Goal: Task Accomplishment & Management: Manage account settings

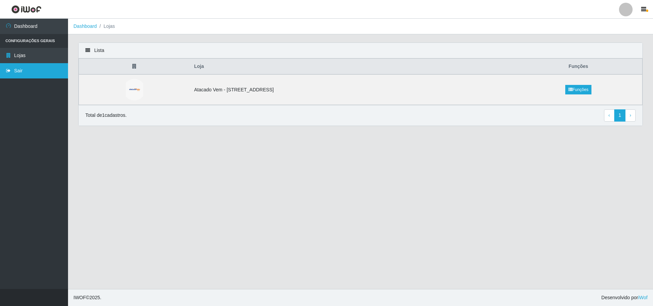
click at [23, 68] on link "Sair" at bounding box center [34, 70] width 68 height 15
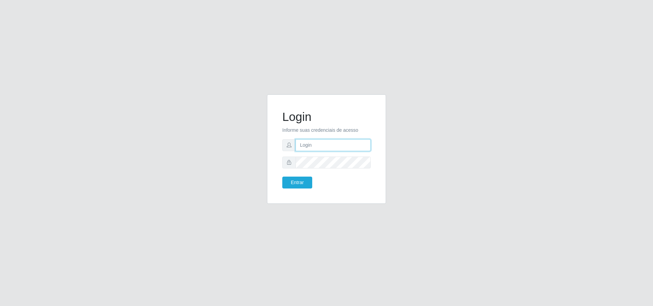
type input "[PERSON_NAME][EMAIL_ADDRESS][DOMAIN_NAME]"
click at [302, 183] on button "Entrar" at bounding box center [297, 183] width 30 height 12
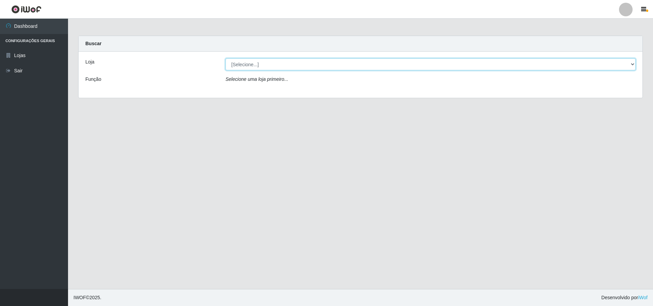
click at [280, 68] on select "[Selecione...] Atacado Vem - [STREET_ADDRESS]" at bounding box center [430, 64] width 410 height 12
select select "461"
click at [225, 58] on select "[Selecione...] Atacado Vem - [STREET_ADDRESS]" at bounding box center [430, 64] width 410 height 12
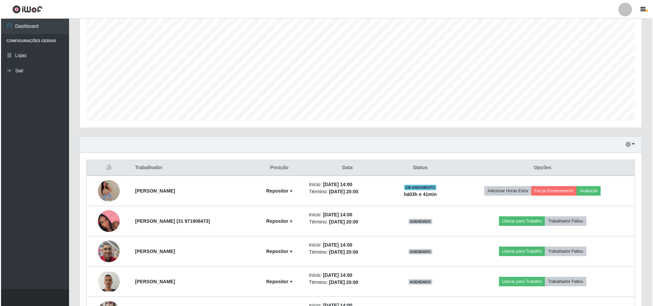
scroll to position [175, 0]
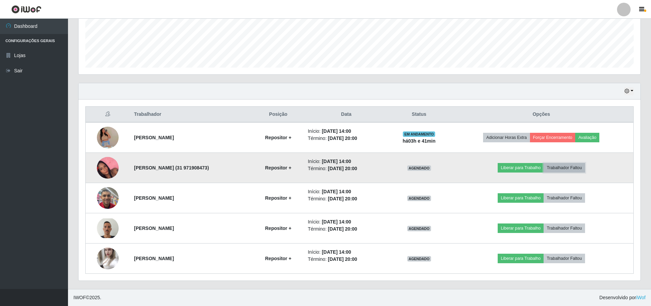
click at [565, 166] on button "Trabalhador Faltou" at bounding box center [564, 168] width 41 height 10
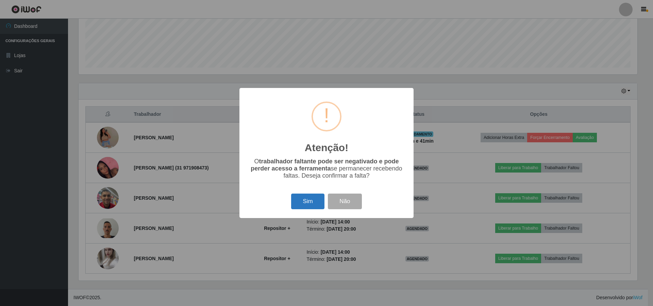
click at [310, 204] on button "Sim" at bounding box center [307, 202] width 33 height 16
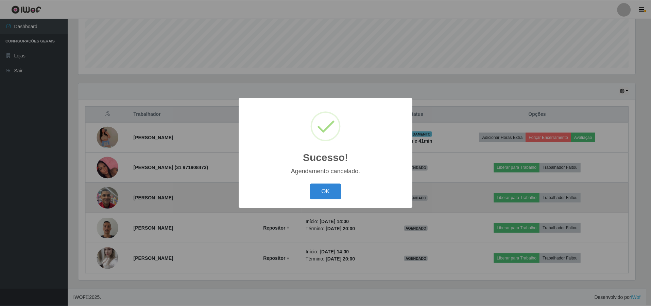
scroll to position [145, 0]
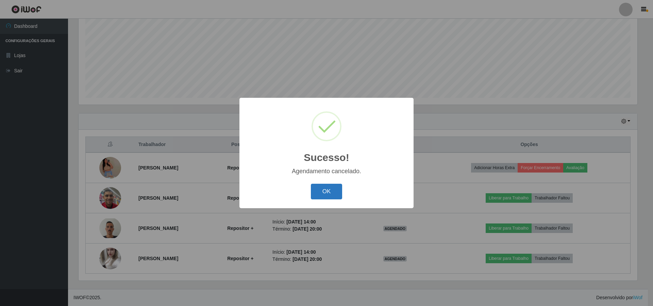
click at [320, 192] on button "OK" at bounding box center [327, 192] width 32 height 16
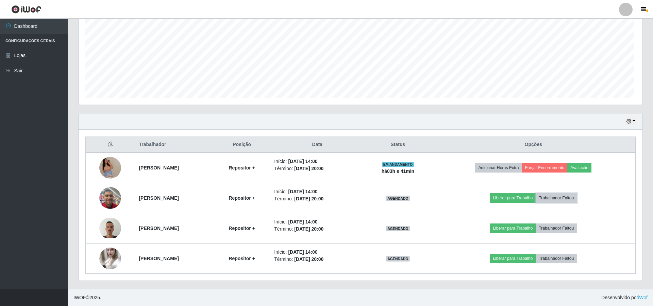
scroll to position [141, 562]
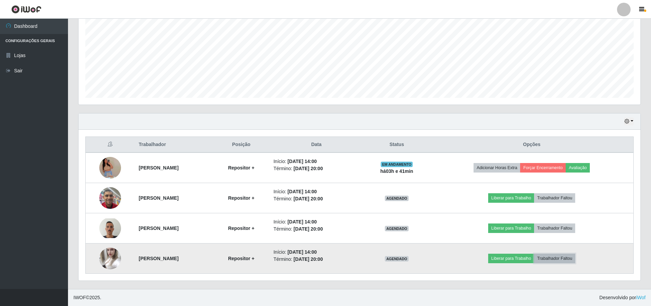
click at [566, 259] on button "Trabalhador Faltou" at bounding box center [554, 259] width 41 height 10
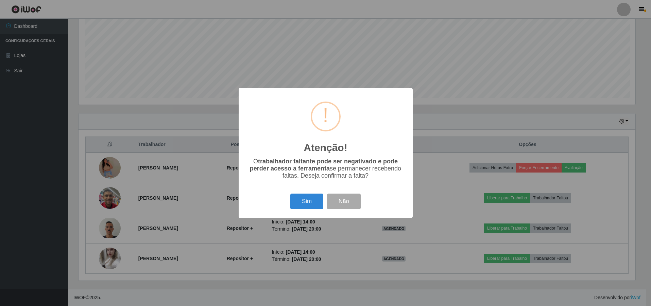
scroll to position [141, 559]
click at [315, 204] on button "Sim" at bounding box center [307, 202] width 33 height 16
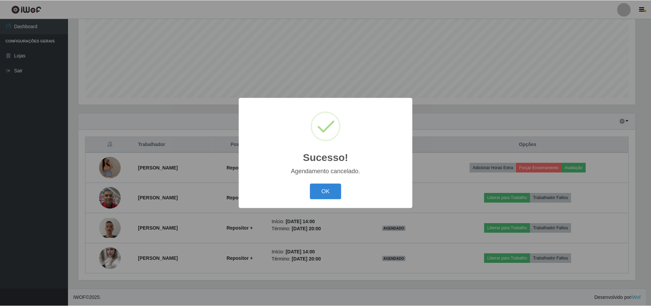
scroll to position [115, 0]
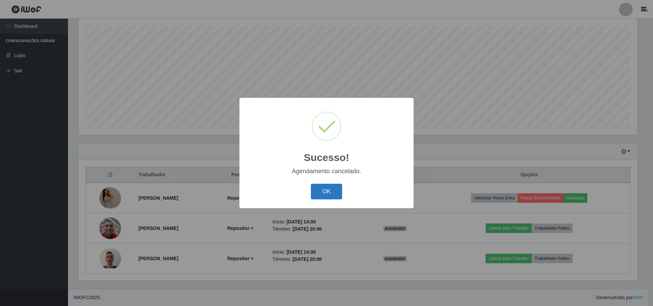
click at [330, 194] on button "OK" at bounding box center [327, 192] width 32 height 16
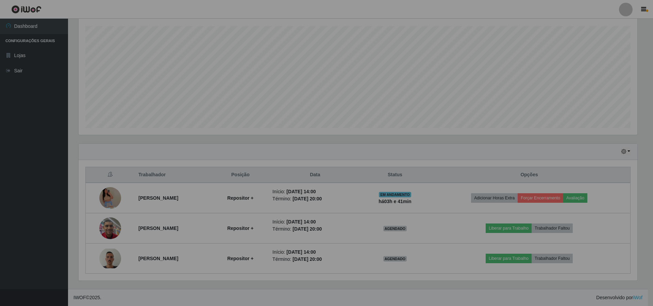
scroll to position [141, 562]
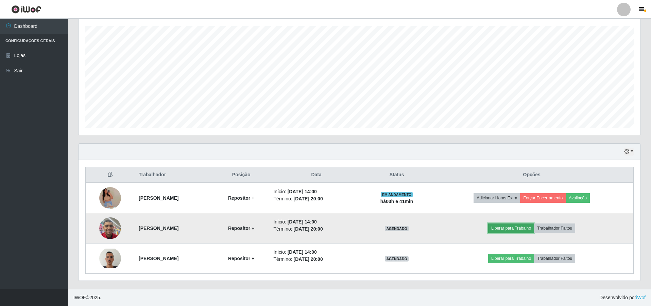
click at [515, 230] on button "Liberar para Trabalho" at bounding box center [511, 229] width 46 height 10
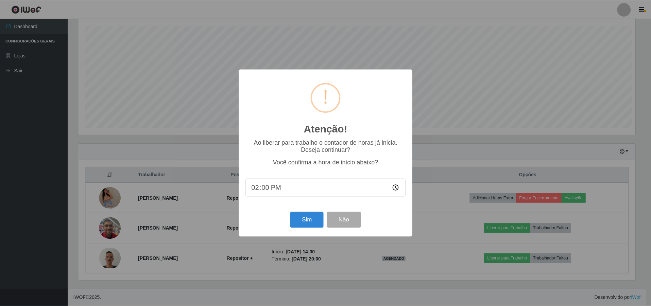
scroll to position [141, 559]
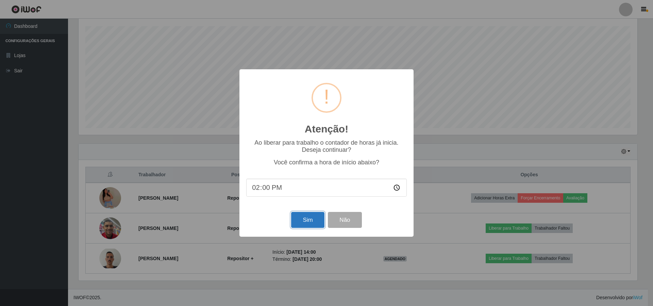
click at [311, 219] on button "Sim" at bounding box center [307, 220] width 33 height 16
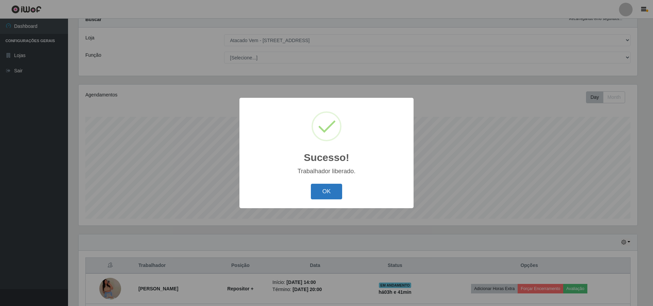
click at [318, 190] on button "OK" at bounding box center [327, 192] width 32 height 16
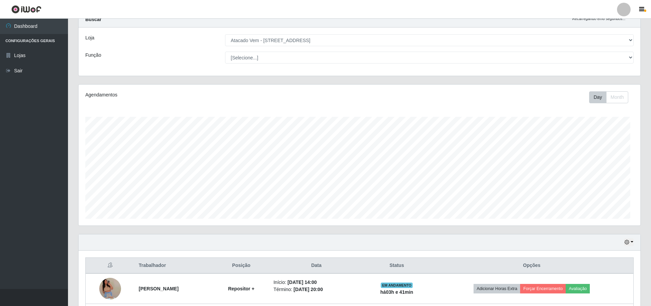
scroll to position [0, 0]
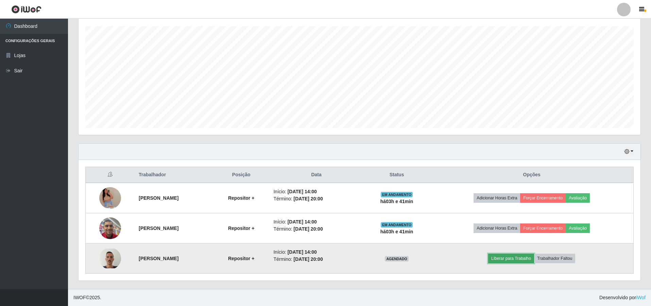
click at [524, 257] on button "Liberar para Trabalho" at bounding box center [511, 259] width 46 height 10
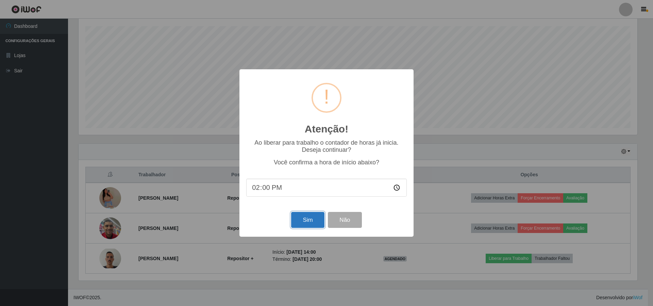
click at [301, 221] on button "Sim" at bounding box center [307, 220] width 33 height 16
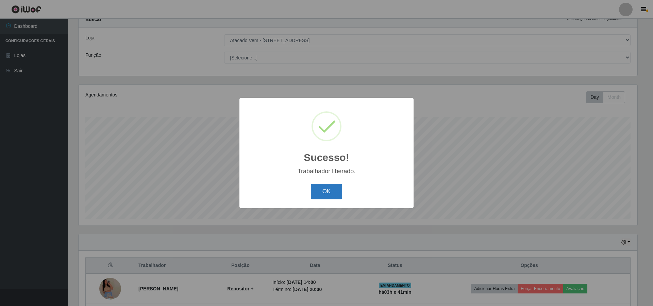
click at [330, 188] on button "OK" at bounding box center [327, 192] width 32 height 16
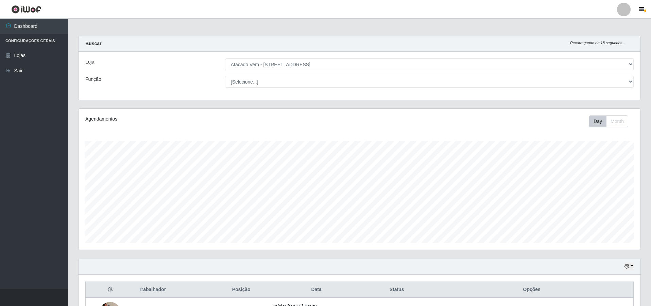
click at [533, 75] on div "Loja [Selecione...] Atacado Vem - Loja 47 Jardim Limoeiro Função [Selecione...]…" at bounding box center [360, 76] width 562 height 48
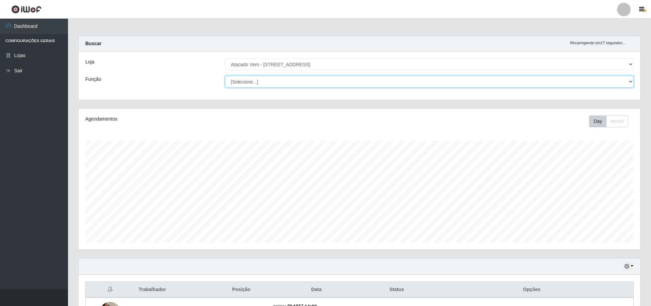
click at [533, 80] on select "[Selecione...] Carregador e Descarregador de Caminhão Carregador e Descarregado…" at bounding box center [429, 82] width 409 height 12
click at [299, 78] on select "[Selecione...] Carregador e Descarregador de Caminhão Carregador e Descarregado…" at bounding box center [429, 82] width 409 height 12
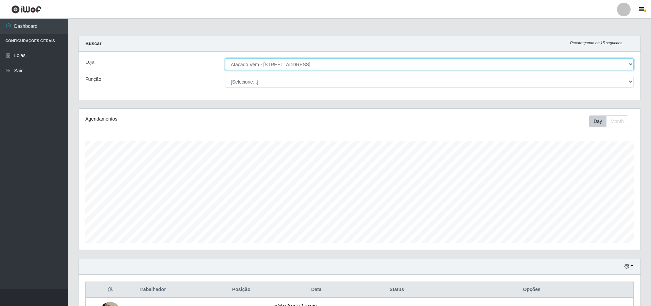
click at [302, 60] on select "[Selecione...] Atacado Vem - [STREET_ADDRESS]" at bounding box center [429, 64] width 409 height 12
click at [299, 67] on select "[Selecione...] Atacado Vem - [STREET_ADDRESS]" at bounding box center [429, 64] width 409 height 12
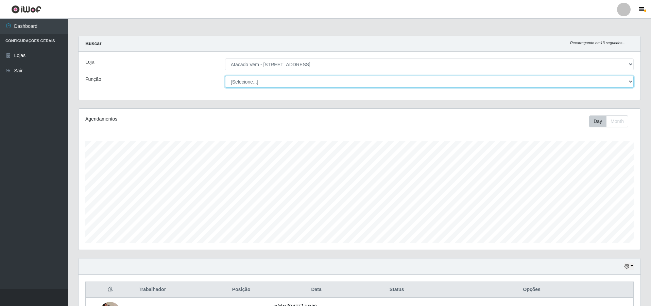
click at [297, 79] on select "[Selecione...] Carregador e Descarregador de Caminhão Carregador e Descarregado…" at bounding box center [429, 82] width 409 height 12
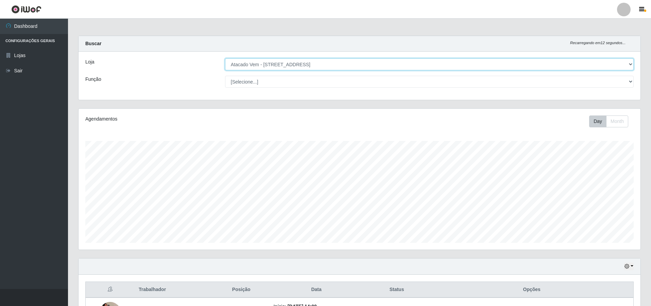
click at [286, 63] on select "[Selecione...] Atacado Vem - [STREET_ADDRESS]" at bounding box center [429, 64] width 409 height 12
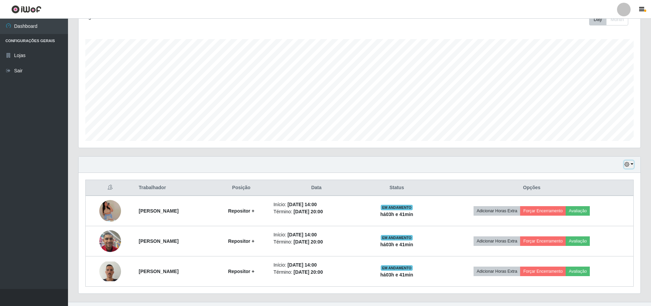
click at [625, 164] on icon "button" at bounding box center [627, 164] width 5 height 5
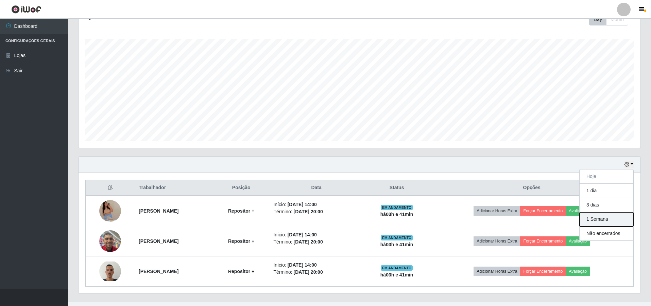
click at [609, 221] on button "1 Semana" at bounding box center [607, 220] width 54 height 14
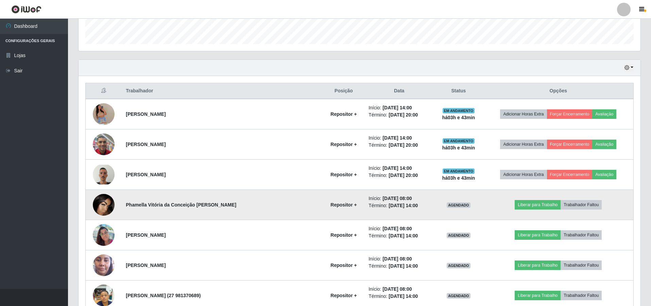
scroll to position [204, 0]
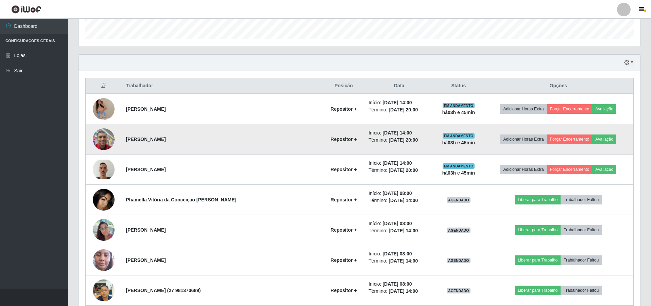
drag, startPoint x: 199, startPoint y: 138, endPoint x: 90, endPoint y: 154, distance: 109.9
click at [91, 154] on tr "[PERSON_NAME] Repositor + Início: [DATE] 14:00 Término: [DATE] 20:00 EM ANDAMEN…" at bounding box center [360, 139] width 548 height 30
click at [237, 138] on td "[PERSON_NAME]" at bounding box center [222, 139] width 201 height 30
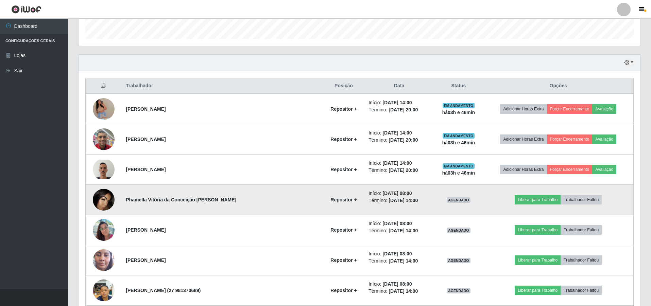
click at [256, 199] on td "Phamella Vitória da Conceição [PERSON_NAME]" at bounding box center [222, 200] width 201 height 30
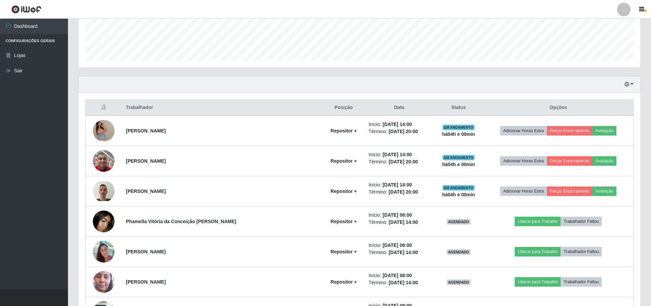
scroll to position [170, 0]
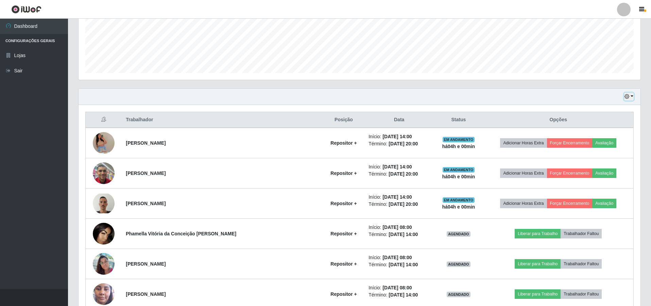
click at [633, 99] on button "button" at bounding box center [629, 97] width 10 height 8
click at [601, 124] on button "1 dia" at bounding box center [607, 123] width 54 height 14
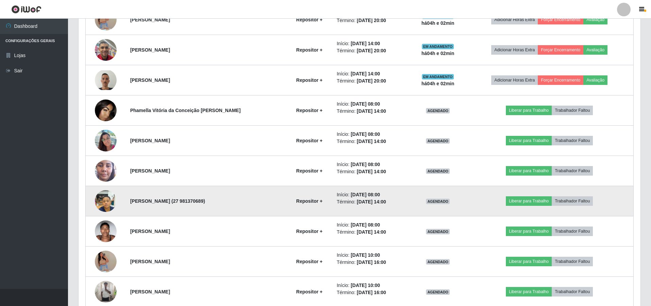
scroll to position [289, 0]
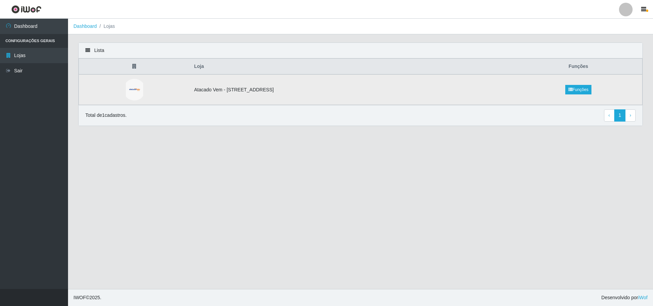
click at [448, 89] on td "Atacado Vem - [STREET_ADDRESS]" at bounding box center [352, 89] width 325 height 31
click at [17, 66] on link "Sair" at bounding box center [34, 70] width 68 height 15
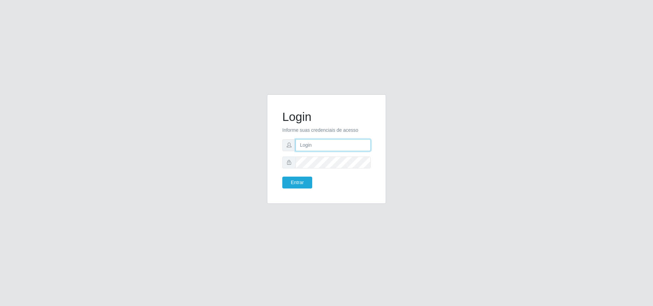
type input "[PERSON_NAME][EMAIL_ADDRESS][DOMAIN_NAME]"
click at [304, 179] on button "Entrar" at bounding box center [297, 183] width 30 height 12
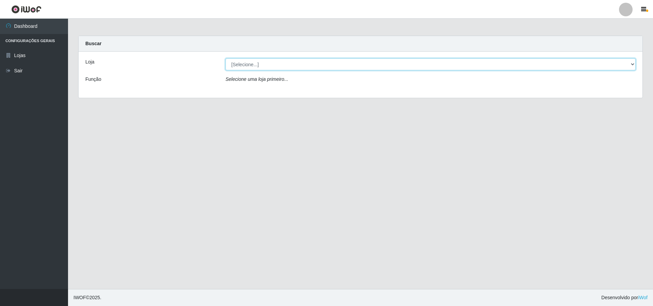
click at [268, 66] on select "[Selecione...] Atacado Vem - [STREET_ADDRESS]" at bounding box center [430, 64] width 410 height 12
select select "461"
click at [225, 58] on select "[Selecione...] Atacado Vem - [STREET_ADDRESS]" at bounding box center [430, 64] width 410 height 12
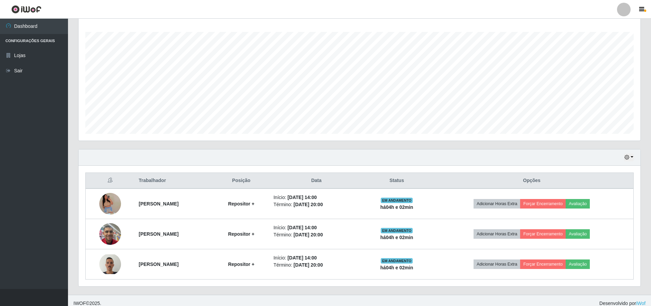
scroll to position [115, 0]
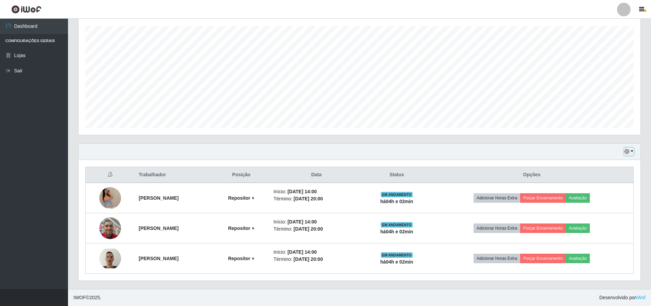
click at [625, 151] on icon "button" at bounding box center [627, 151] width 5 height 5
click at [589, 178] on button "1 dia" at bounding box center [607, 178] width 54 height 14
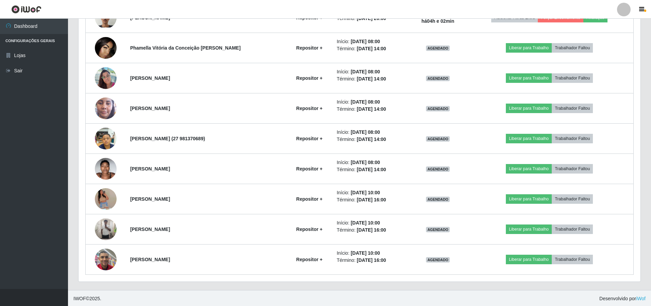
scroll to position [357, 0]
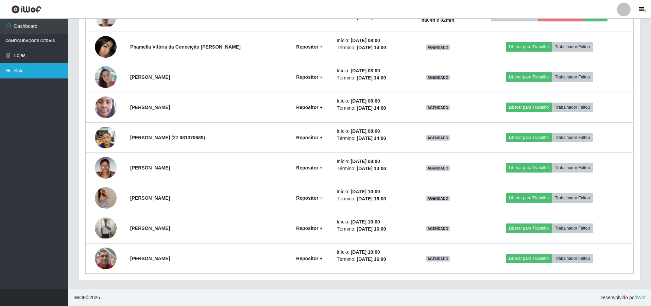
click at [49, 74] on link "Sair" at bounding box center [34, 70] width 68 height 15
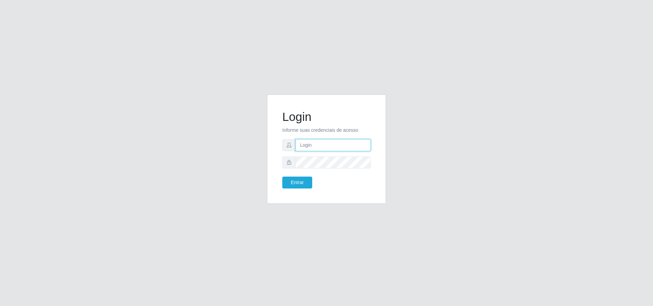
type input "[PERSON_NAME][EMAIL_ADDRESS][DOMAIN_NAME]"
click at [292, 186] on button "Entrar" at bounding box center [297, 183] width 30 height 12
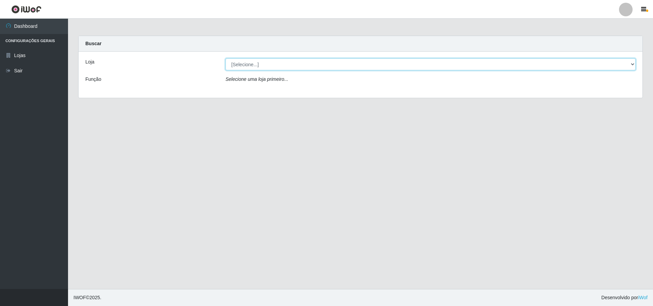
click at [252, 63] on select "[Selecione...] Atacado Vem - [STREET_ADDRESS]" at bounding box center [430, 64] width 410 height 12
select select "461"
click at [225, 58] on select "[Selecione...] Atacado Vem - [STREET_ADDRESS]" at bounding box center [430, 64] width 410 height 12
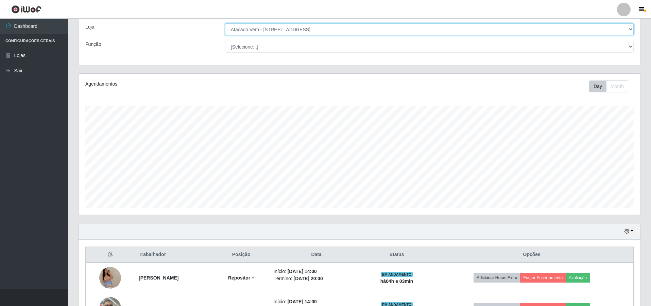
scroll to position [115, 0]
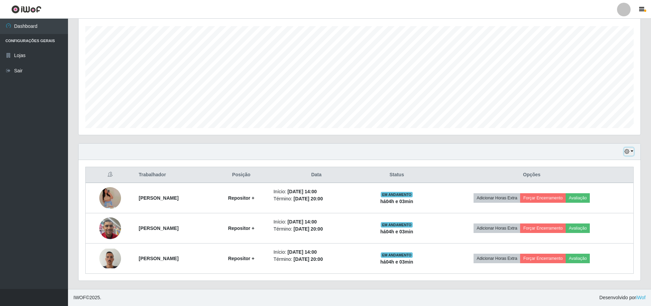
click at [628, 152] on icon "button" at bounding box center [627, 151] width 5 height 5
click at [599, 180] on button "1 dia" at bounding box center [607, 178] width 54 height 14
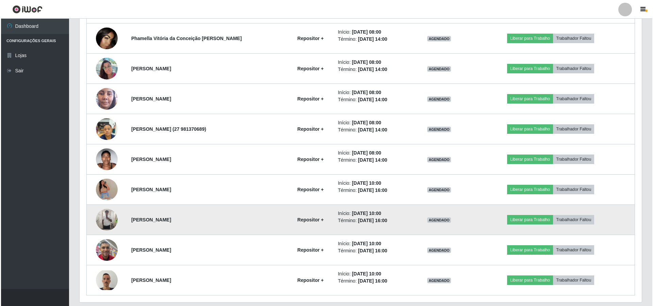
scroll to position [353, 0]
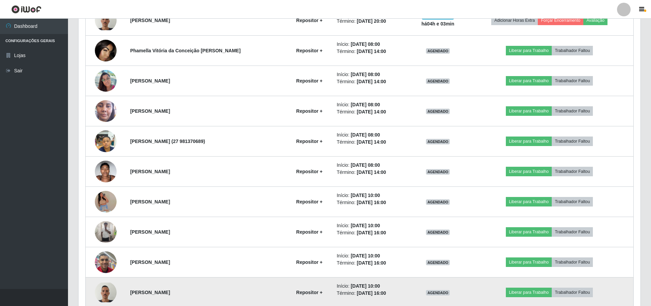
click at [104, 291] on img at bounding box center [106, 293] width 22 height 20
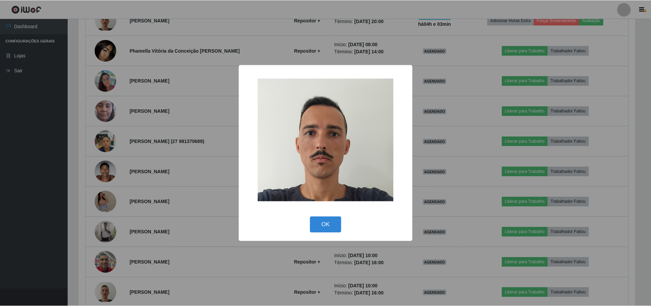
scroll to position [141, 559]
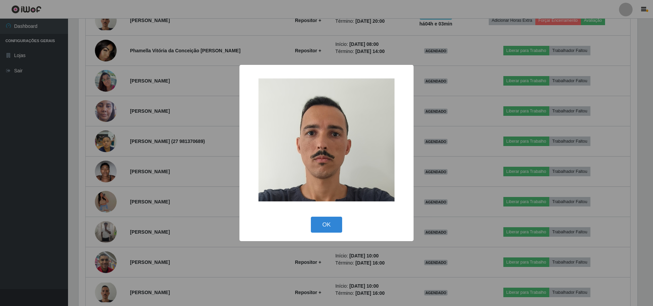
drag, startPoint x: 335, startPoint y: 227, endPoint x: 335, endPoint y: 207, distance: 19.7
click at [332, 225] on button "OK" at bounding box center [327, 225] width 32 height 16
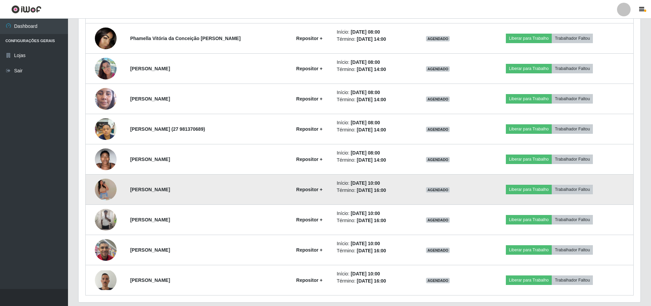
scroll to position [353, 0]
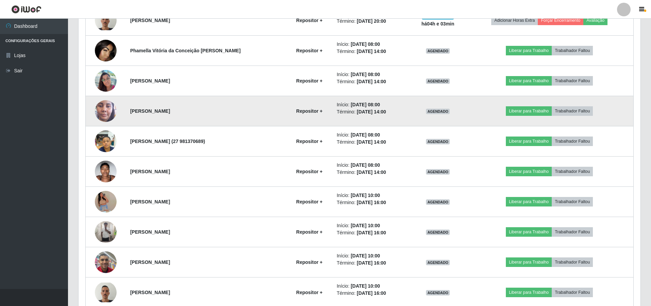
click at [108, 109] on img at bounding box center [106, 111] width 22 height 48
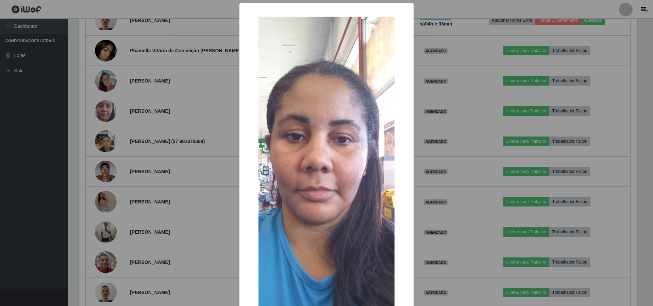
click at [124, 109] on div "× OK Cancel" at bounding box center [326, 153] width 653 height 306
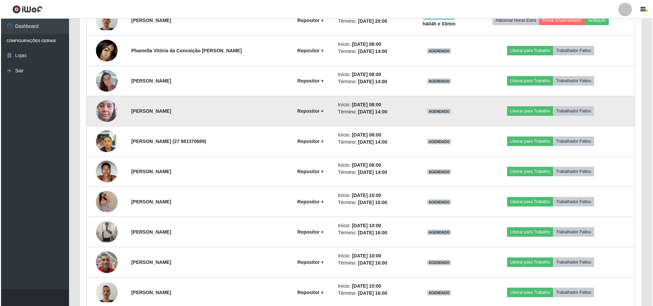
scroll to position [387, 0]
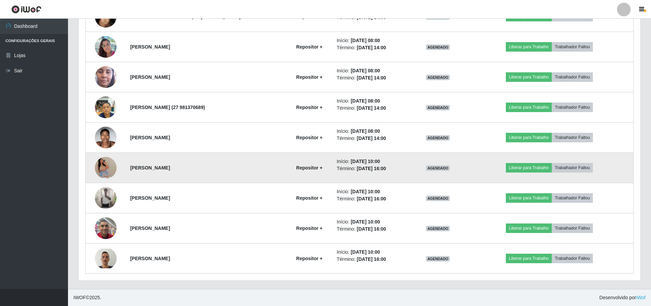
click at [107, 164] on img at bounding box center [106, 168] width 22 height 50
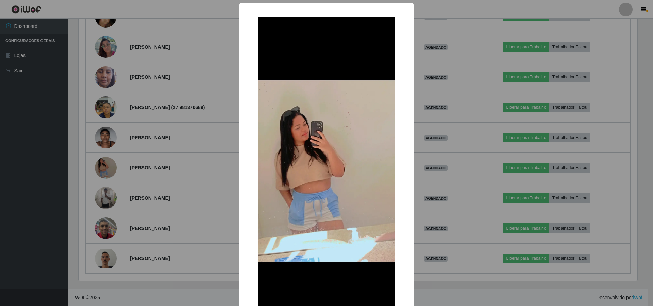
click at [143, 140] on div "× OK Cancel" at bounding box center [326, 153] width 653 height 306
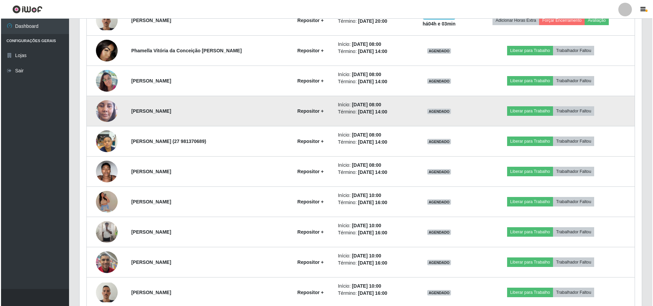
scroll to position [387, 0]
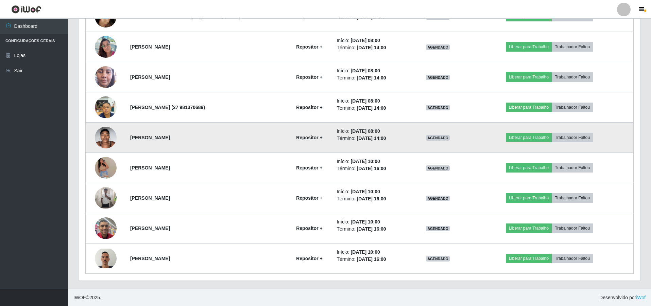
click at [105, 138] on img at bounding box center [106, 137] width 22 height 29
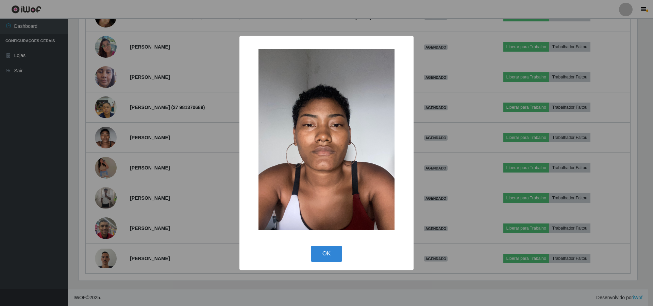
click at [150, 130] on div "× OK Cancel" at bounding box center [326, 153] width 653 height 306
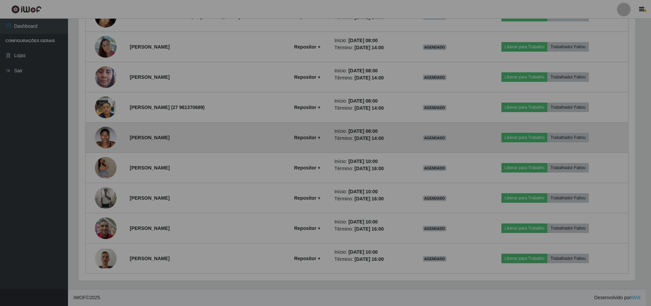
scroll to position [141, 562]
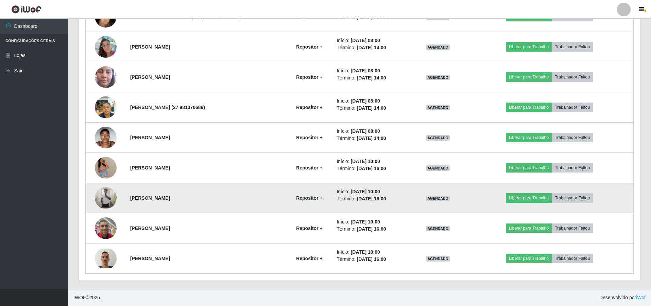
click at [105, 193] on img at bounding box center [106, 198] width 22 height 22
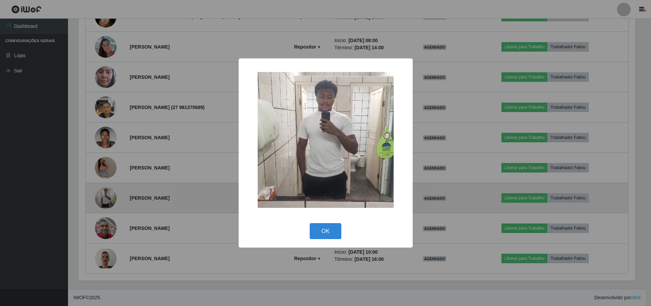
scroll to position [0, 0]
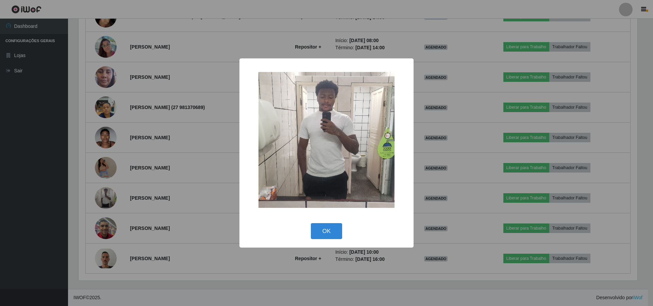
click at [319, 141] on img at bounding box center [326, 140] width 136 height 136
click at [207, 141] on div "× OK Cancel" at bounding box center [326, 153] width 653 height 306
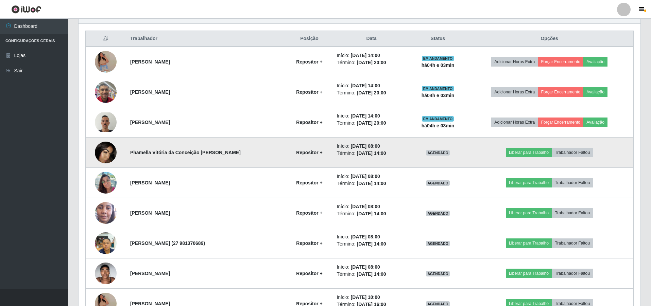
click at [105, 150] on img at bounding box center [106, 153] width 22 height 22
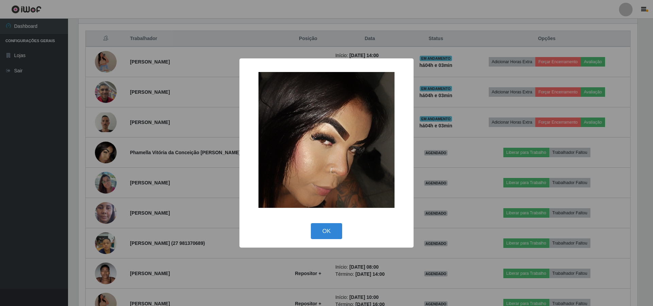
click at [195, 124] on div "× OK Cancel" at bounding box center [326, 153] width 653 height 306
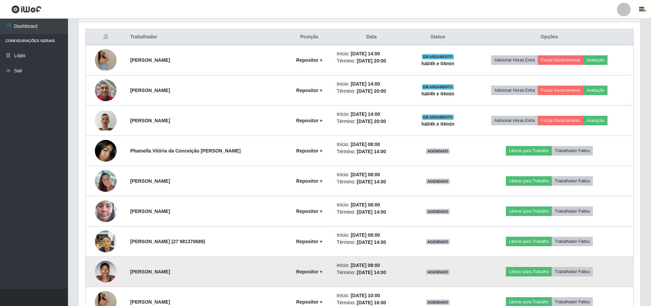
scroll to position [149, 0]
